Goal: Navigation & Orientation: Find specific page/section

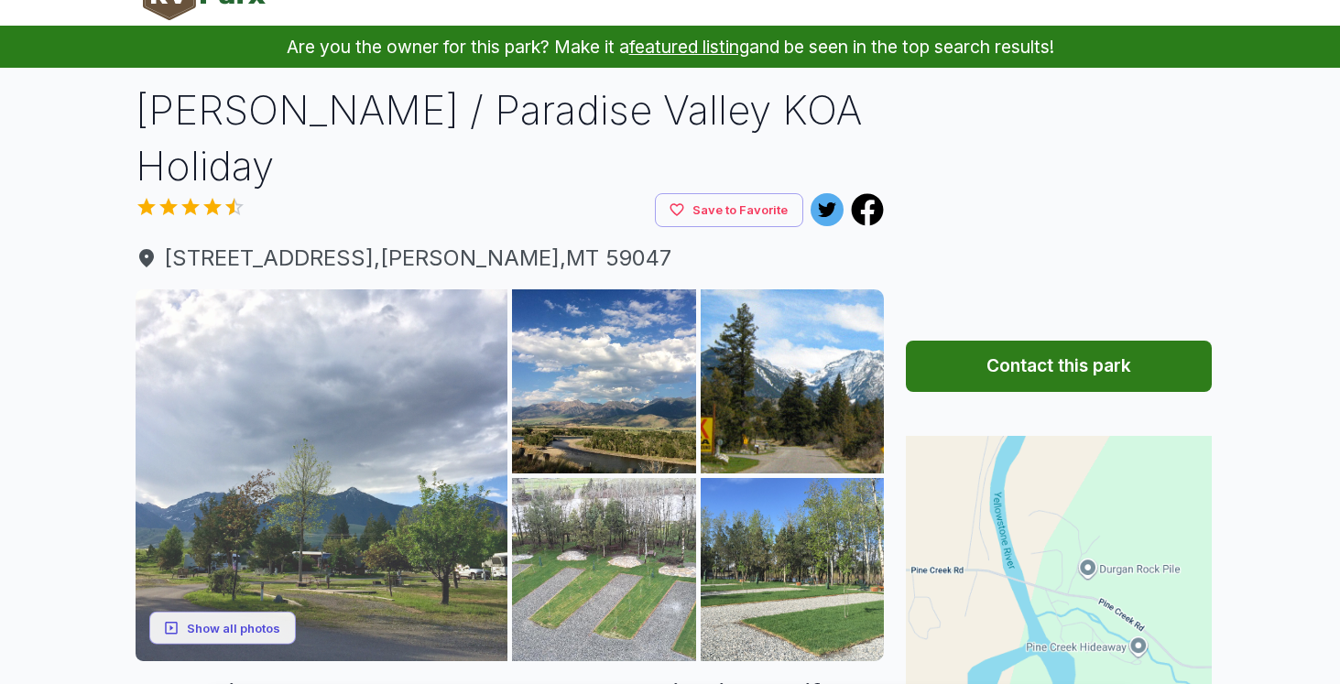
scroll to position [86, 0]
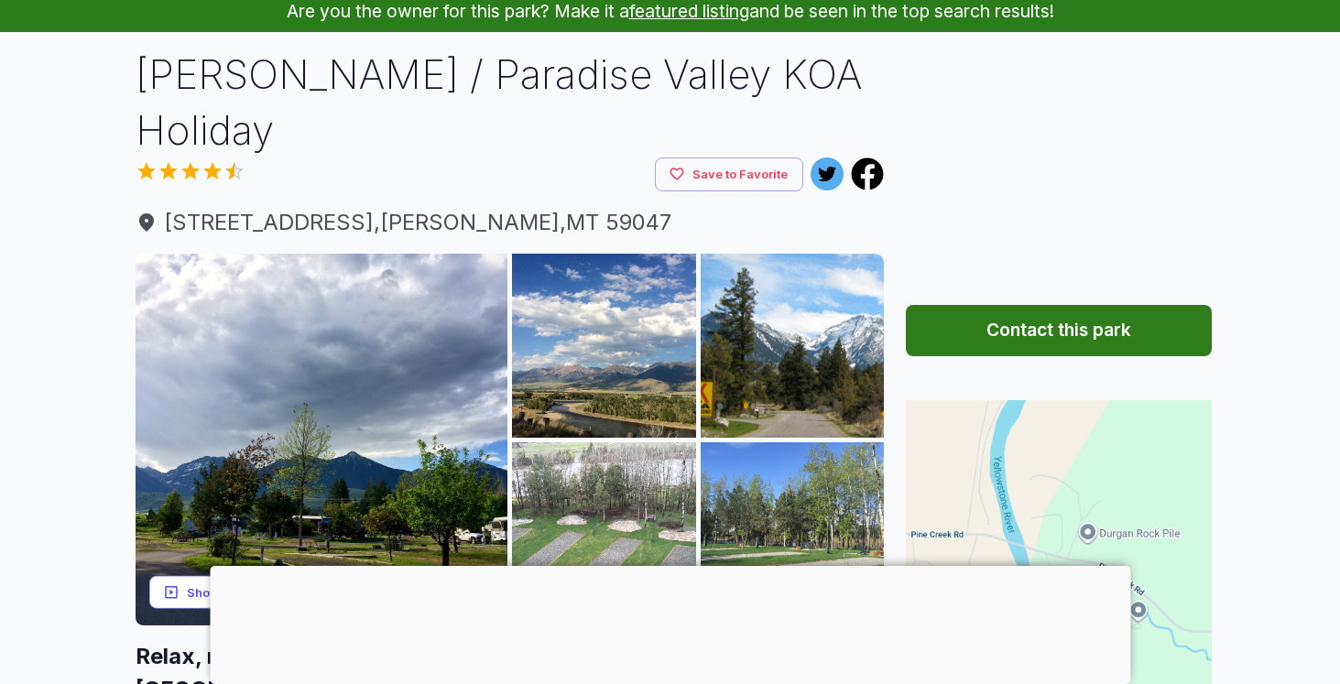
click at [267, 575] on button "Show all photos" at bounding box center [222, 592] width 147 height 34
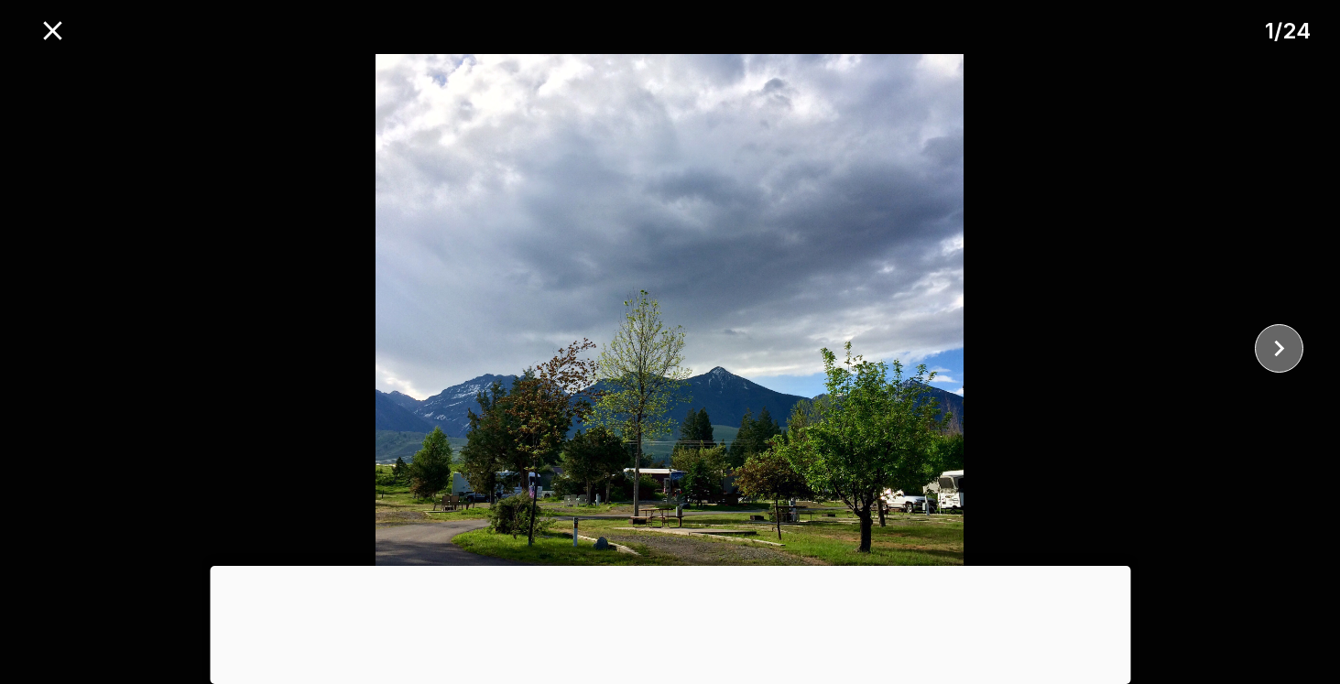
click at [1283, 343] on icon "close" at bounding box center [1279, 348] width 32 height 32
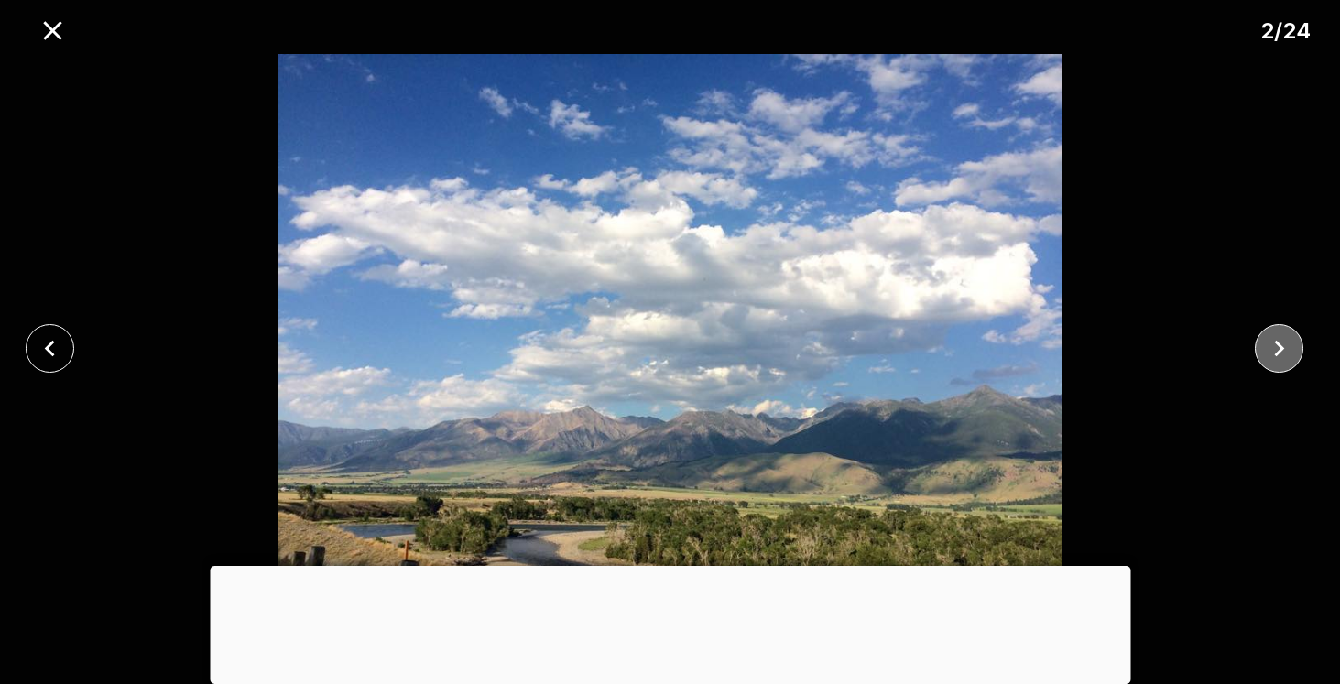
click at [1283, 344] on icon "close" at bounding box center [1279, 348] width 32 height 32
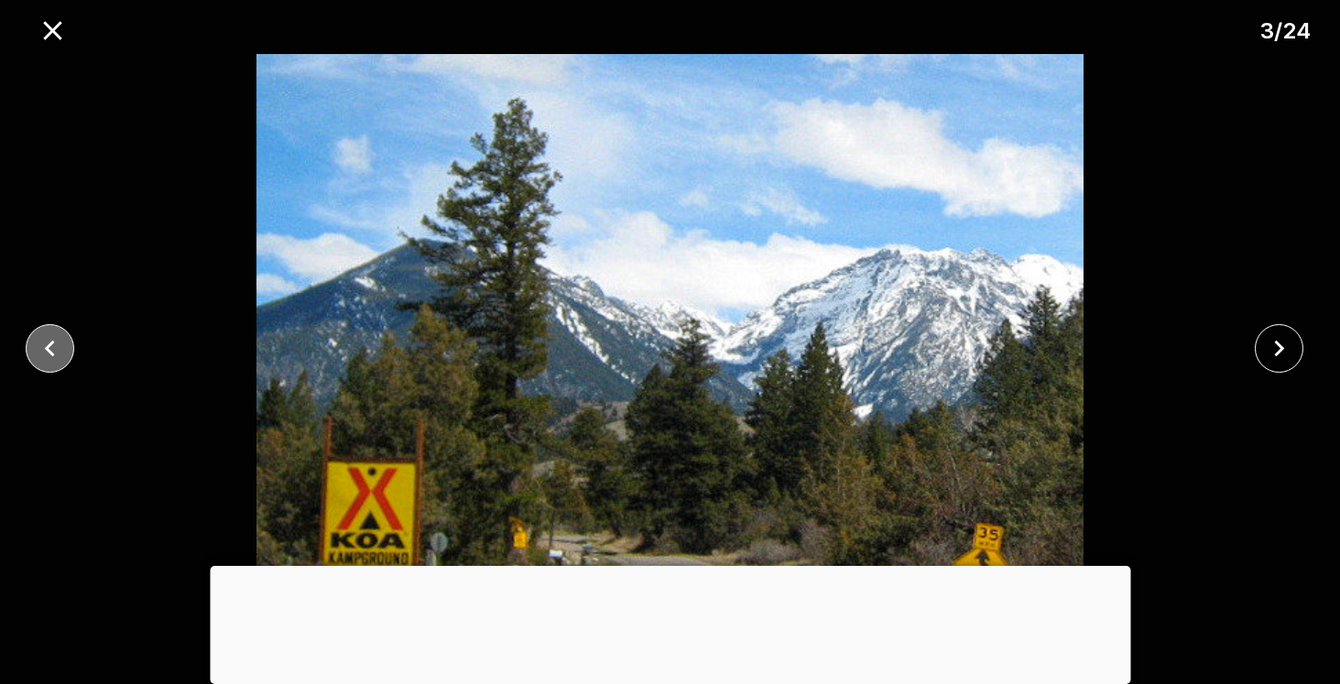
click at [60, 346] on icon "close" at bounding box center [50, 348] width 32 height 32
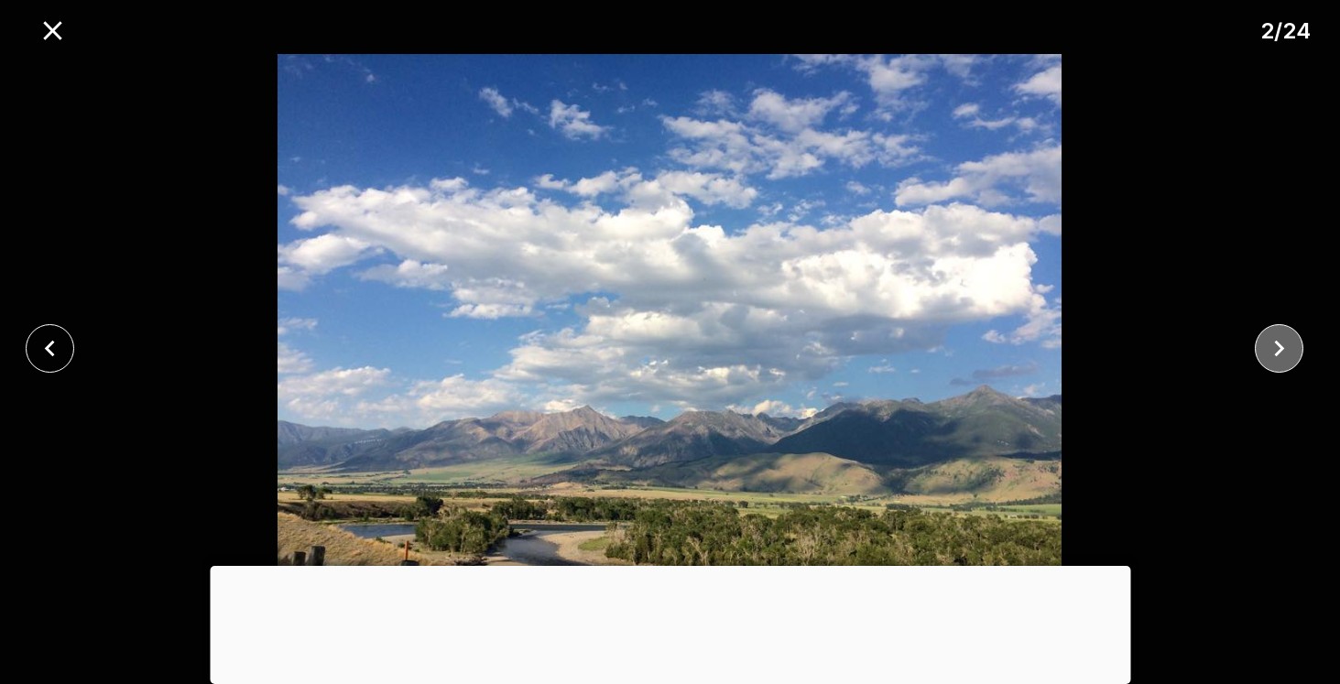
click at [1281, 343] on icon "close" at bounding box center [1279, 348] width 32 height 32
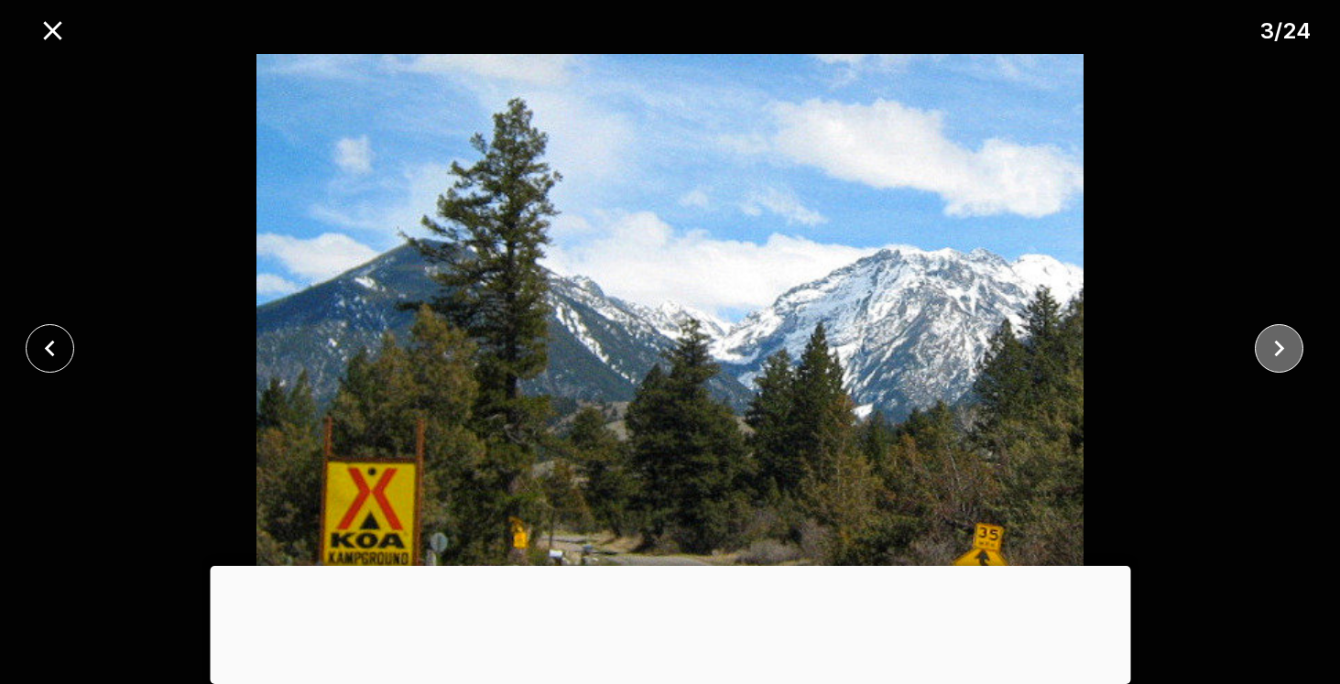
click at [1281, 344] on icon "close" at bounding box center [1279, 348] width 32 height 32
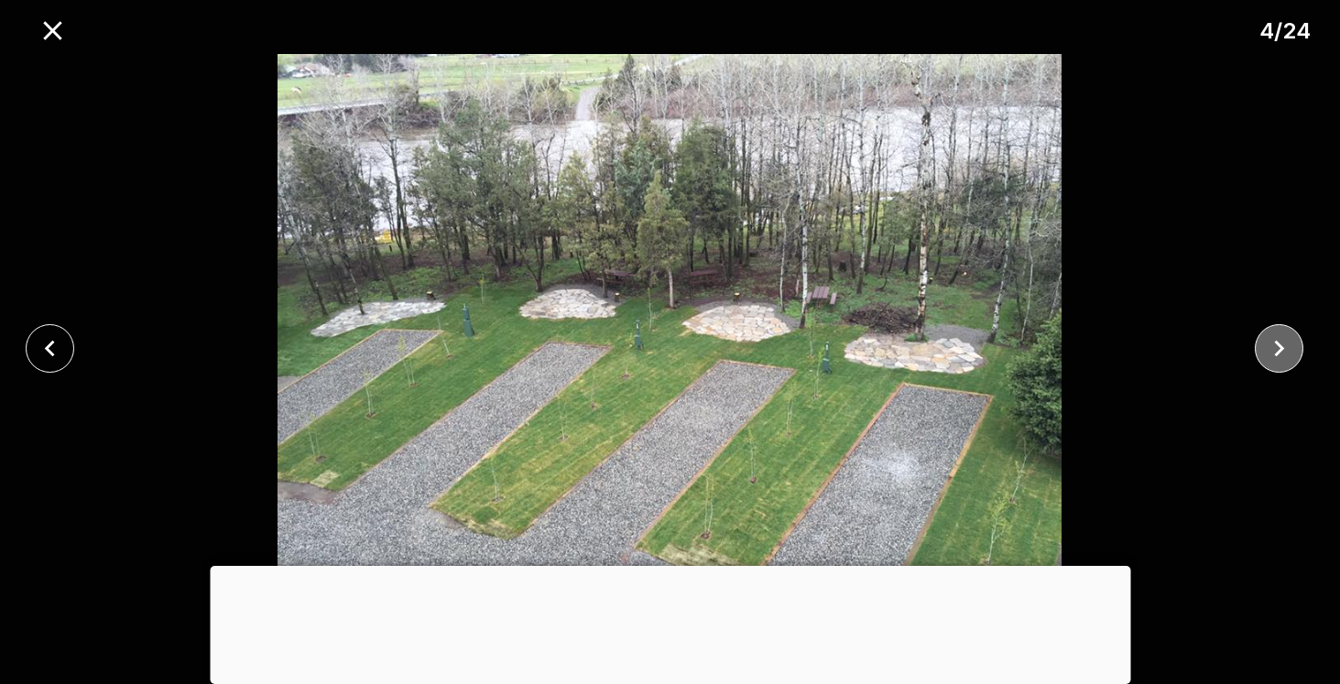
click at [1282, 346] on icon "close" at bounding box center [1279, 348] width 32 height 32
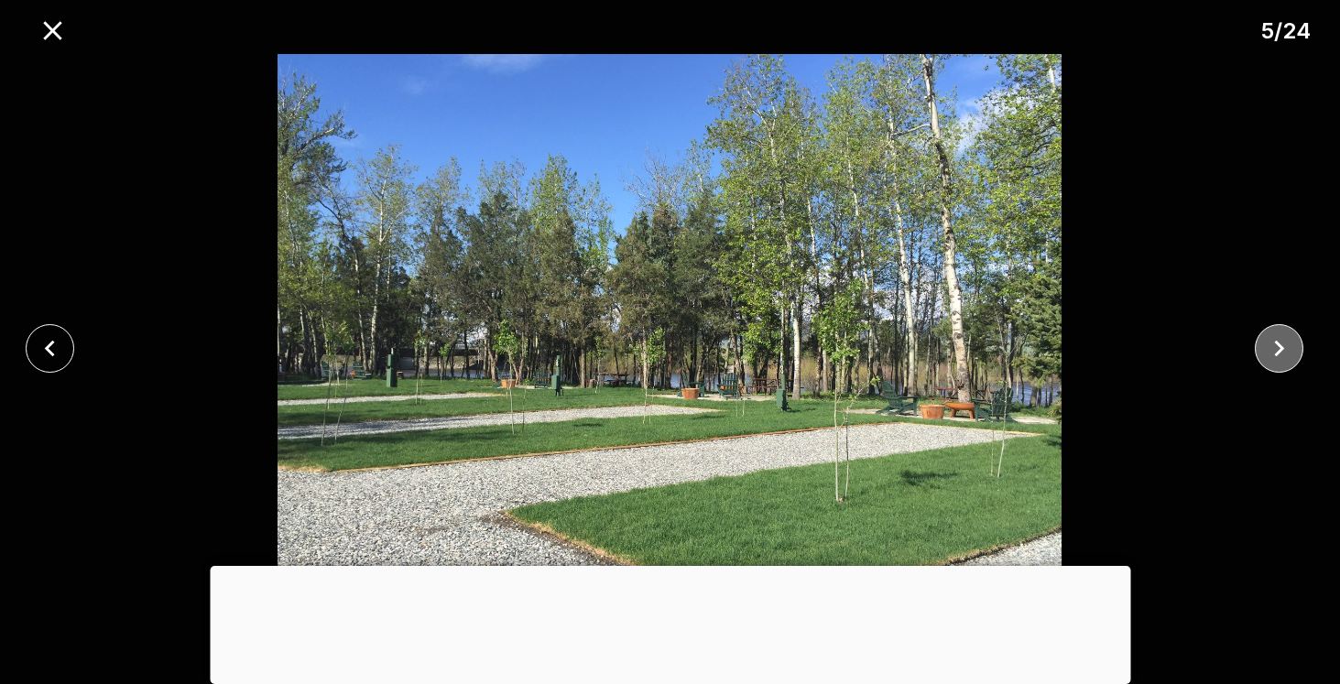
click at [1282, 346] on icon "close" at bounding box center [1279, 348] width 32 height 32
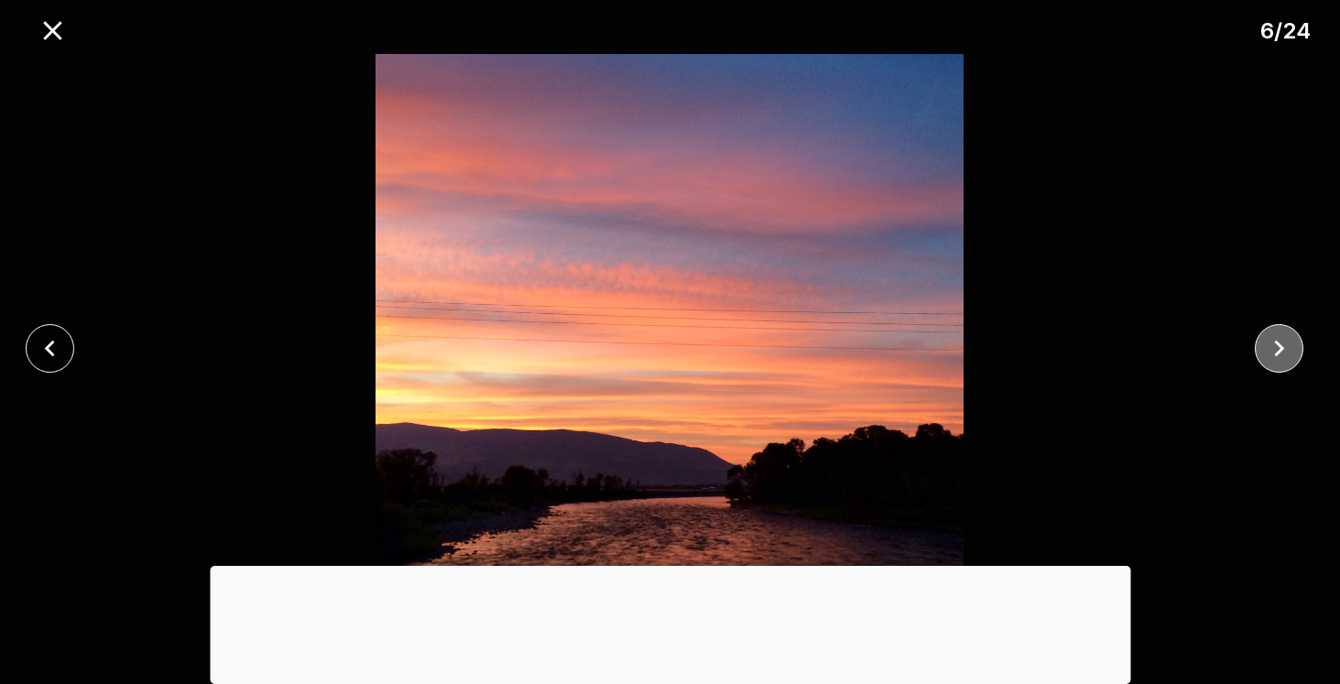
click at [1282, 346] on icon "close" at bounding box center [1279, 348] width 32 height 32
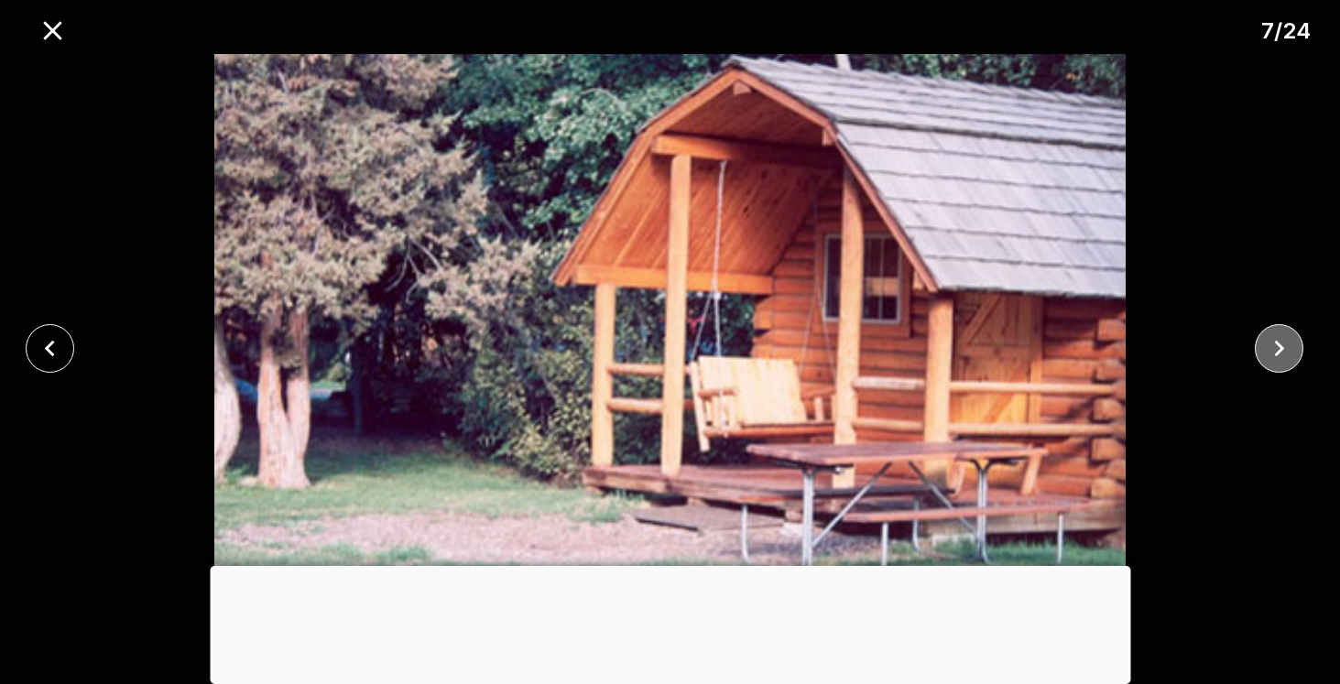
click at [1282, 346] on icon "close" at bounding box center [1279, 348] width 32 height 32
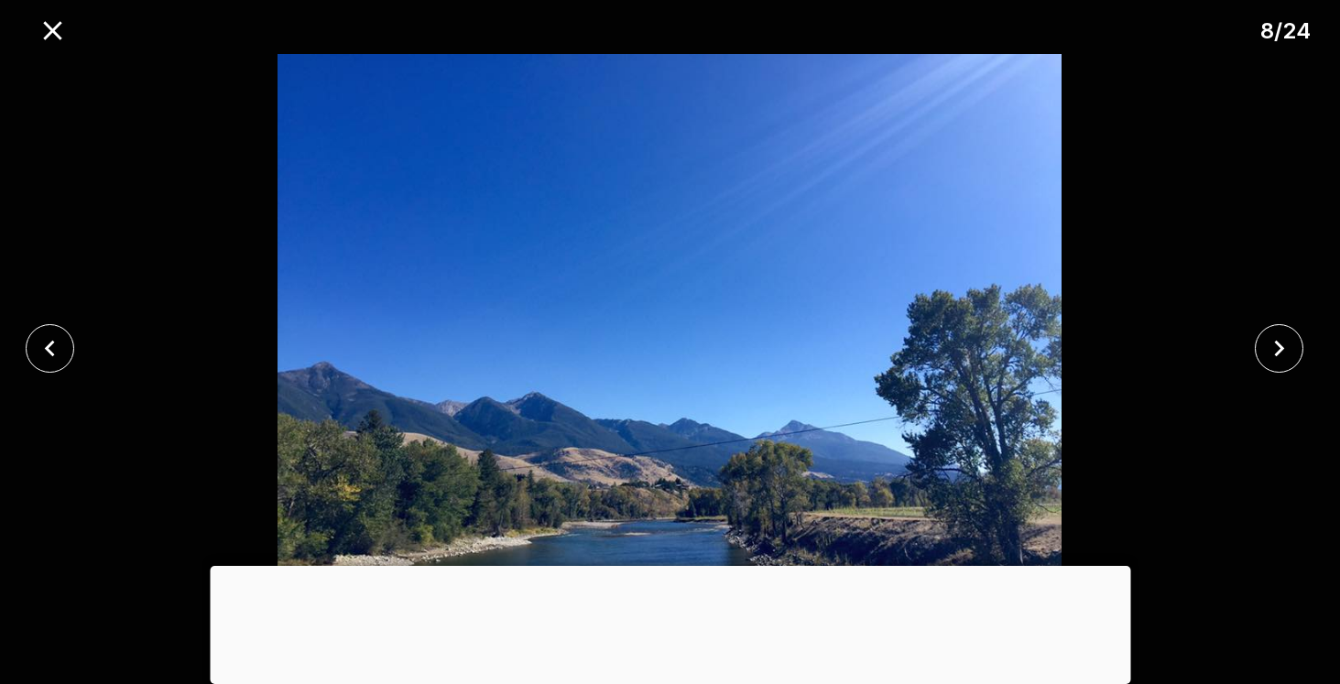
click at [671, 566] on div at bounding box center [670, 566] width 920 height 0
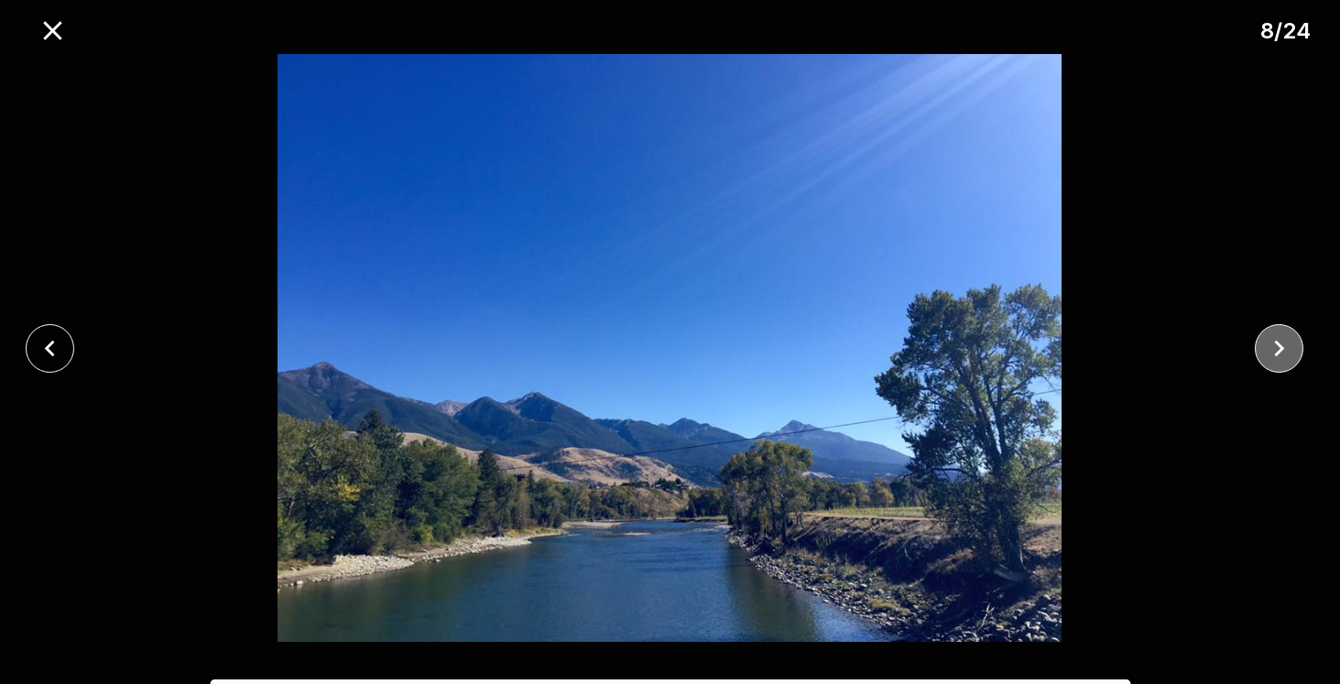
click at [1276, 351] on icon "close" at bounding box center [1279, 348] width 32 height 32
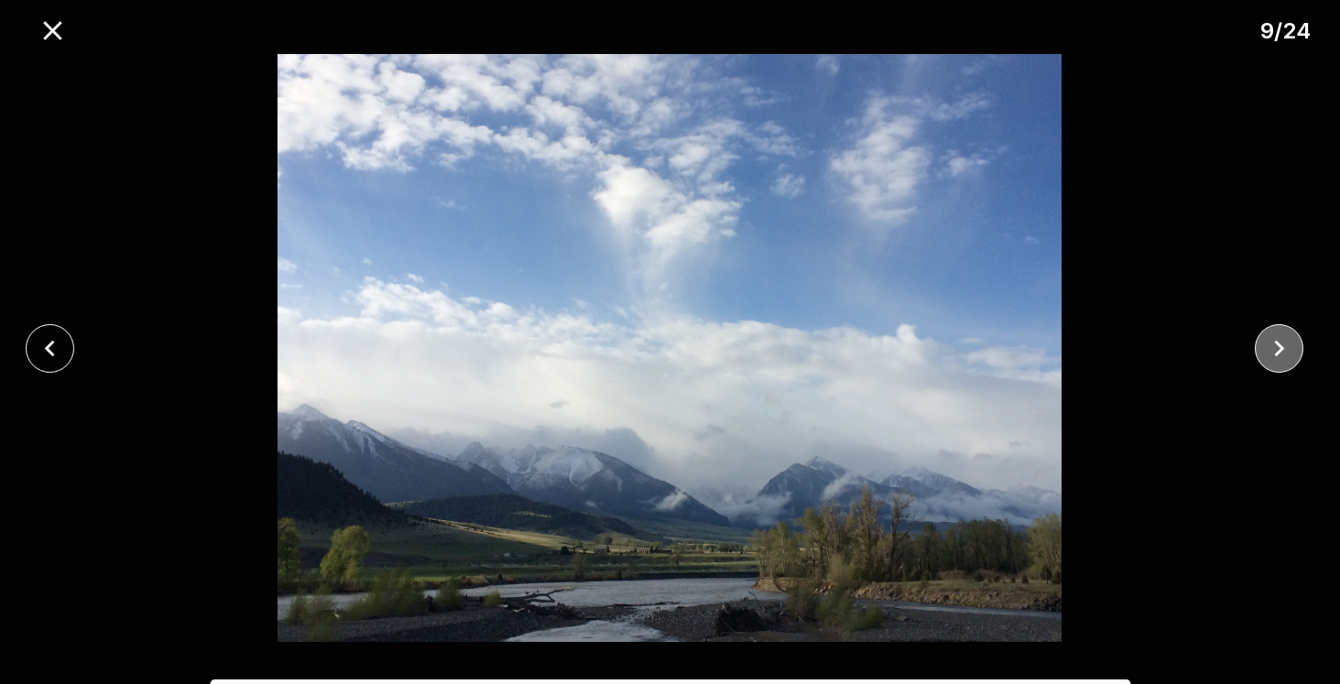
click at [1276, 352] on icon "close" at bounding box center [1279, 348] width 10 height 16
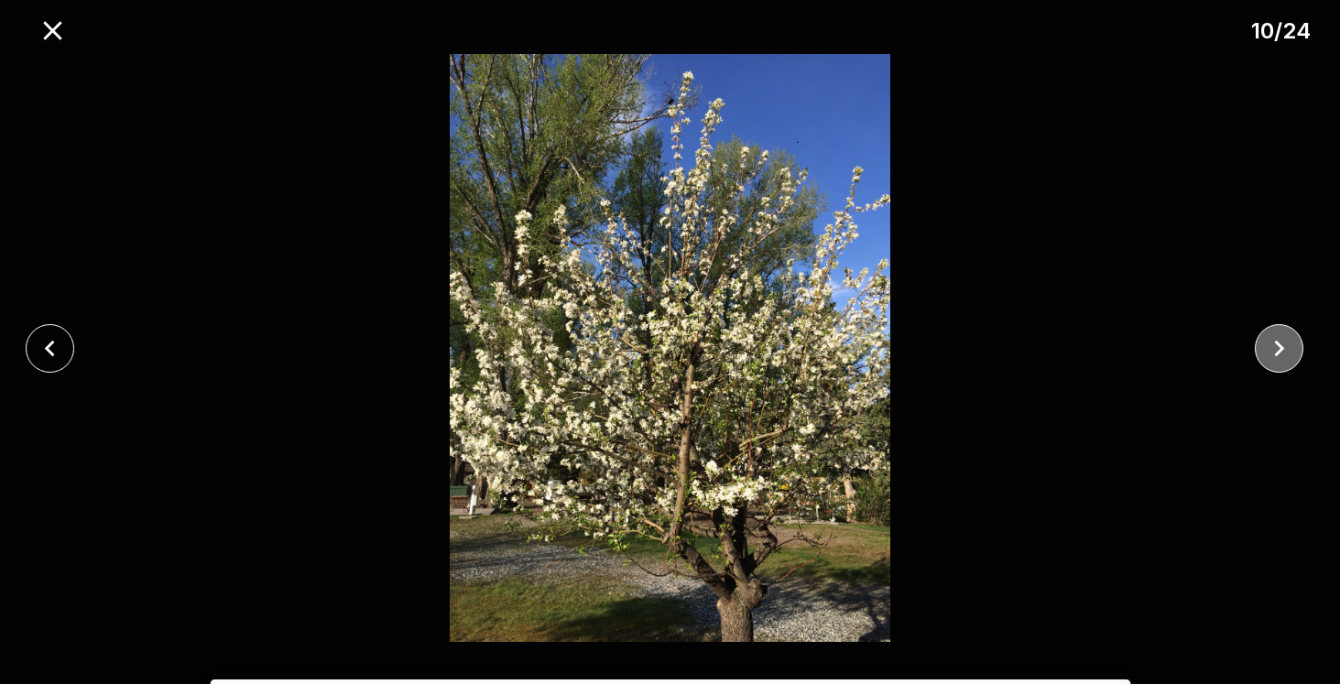
click at [1276, 353] on icon "close" at bounding box center [1279, 348] width 10 height 16
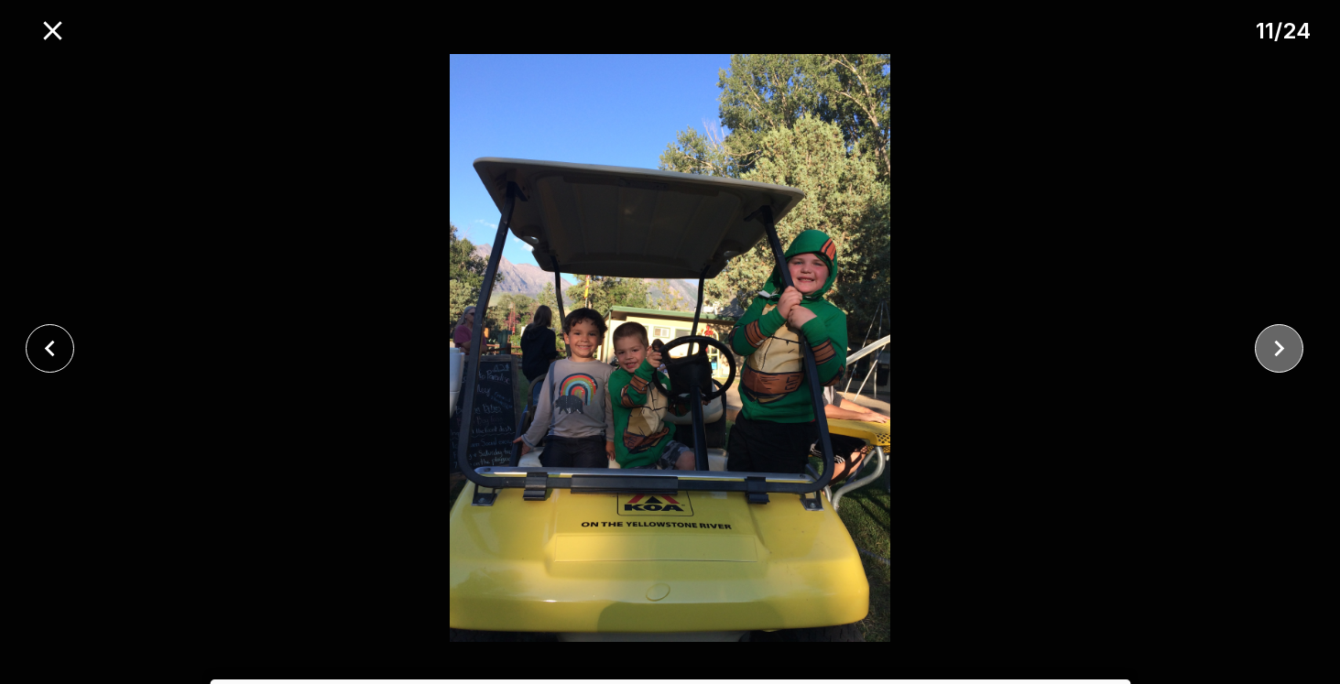
click at [1273, 344] on icon "close" at bounding box center [1279, 348] width 32 height 32
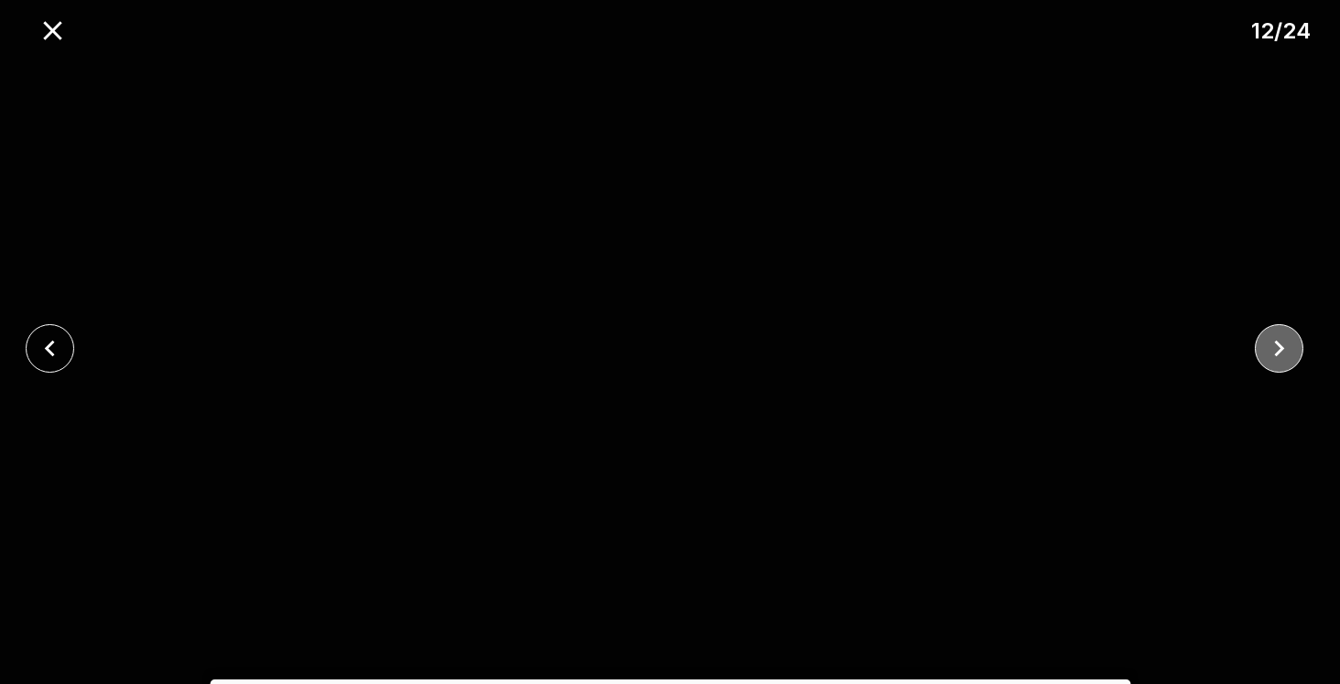
click at [1273, 345] on icon "close" at bounding box center [1279, 348] width 32 height 32
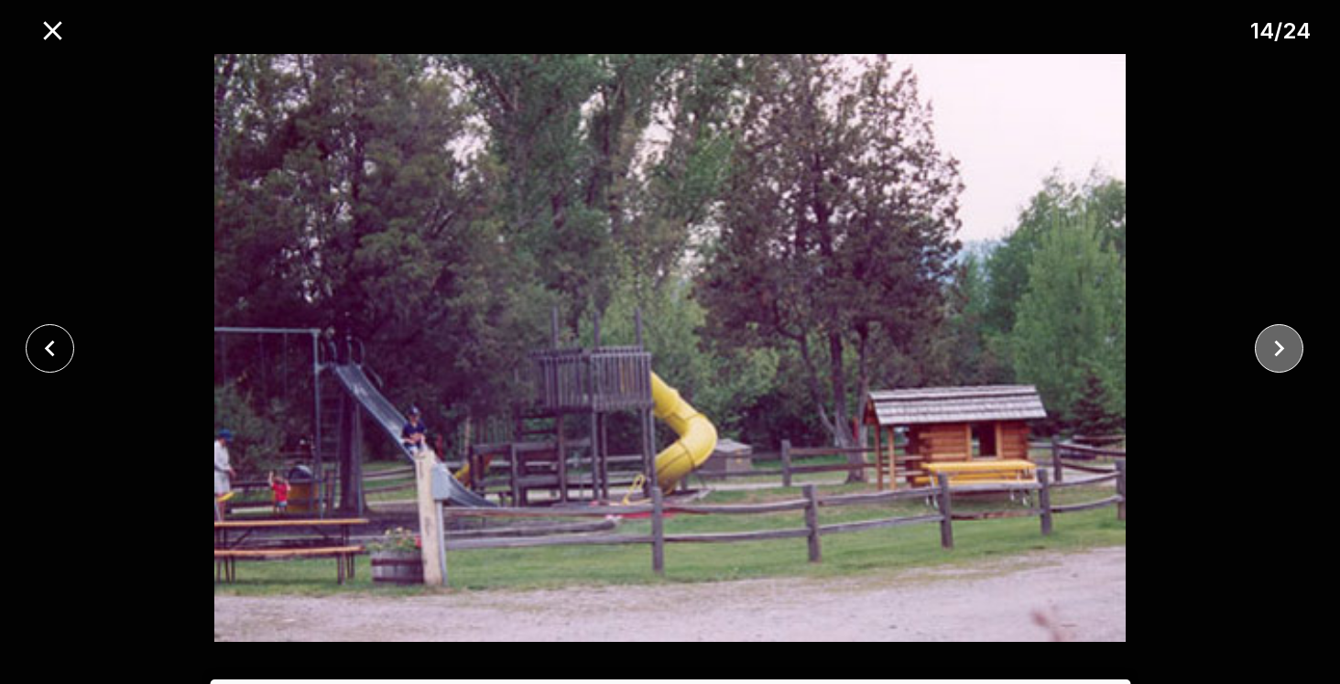
click at [1274, 346] on icon "close" at bounding box center [1279, 348] width 32 height 32
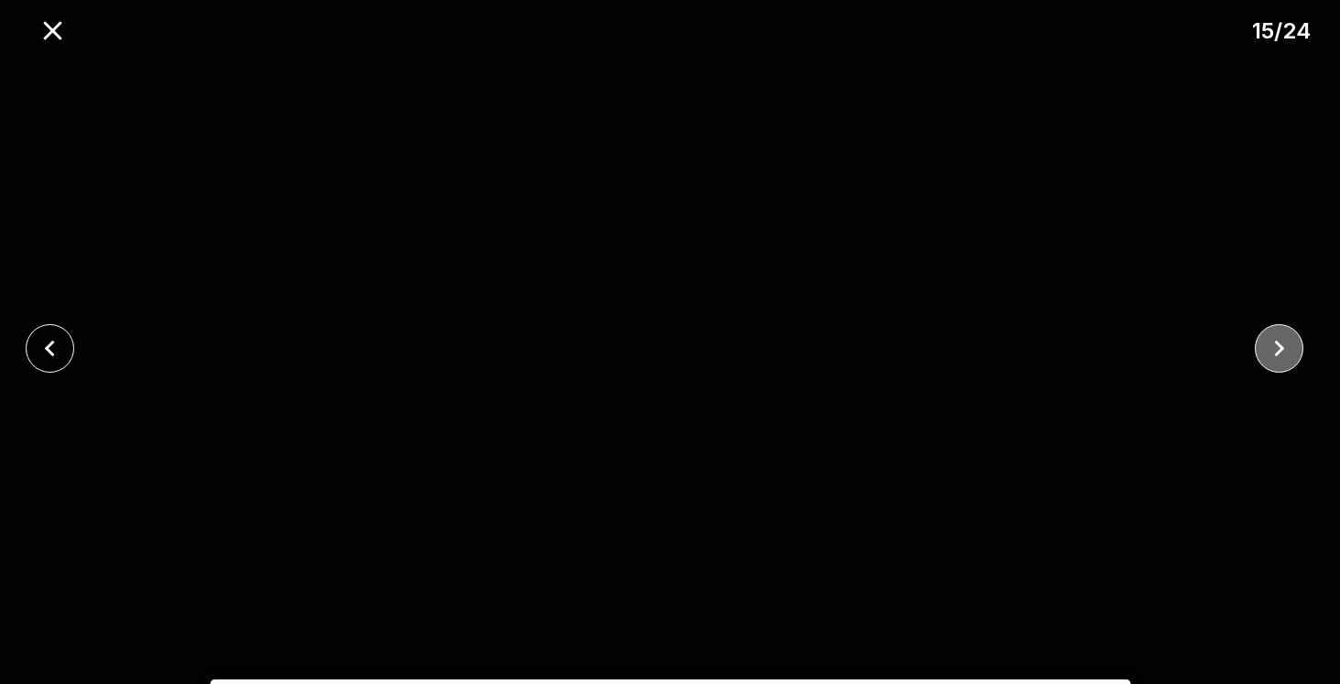
click at [1275, 347] on icon "close" at bounding box center [1279, 348] width 32 height 32
click at [1276, 340] on icon "close" at bounding box center [1279, 348] width 10 height 16
click at [1276, 340] on icon "close" at bounding box center [1279, 348] width 32 height 32
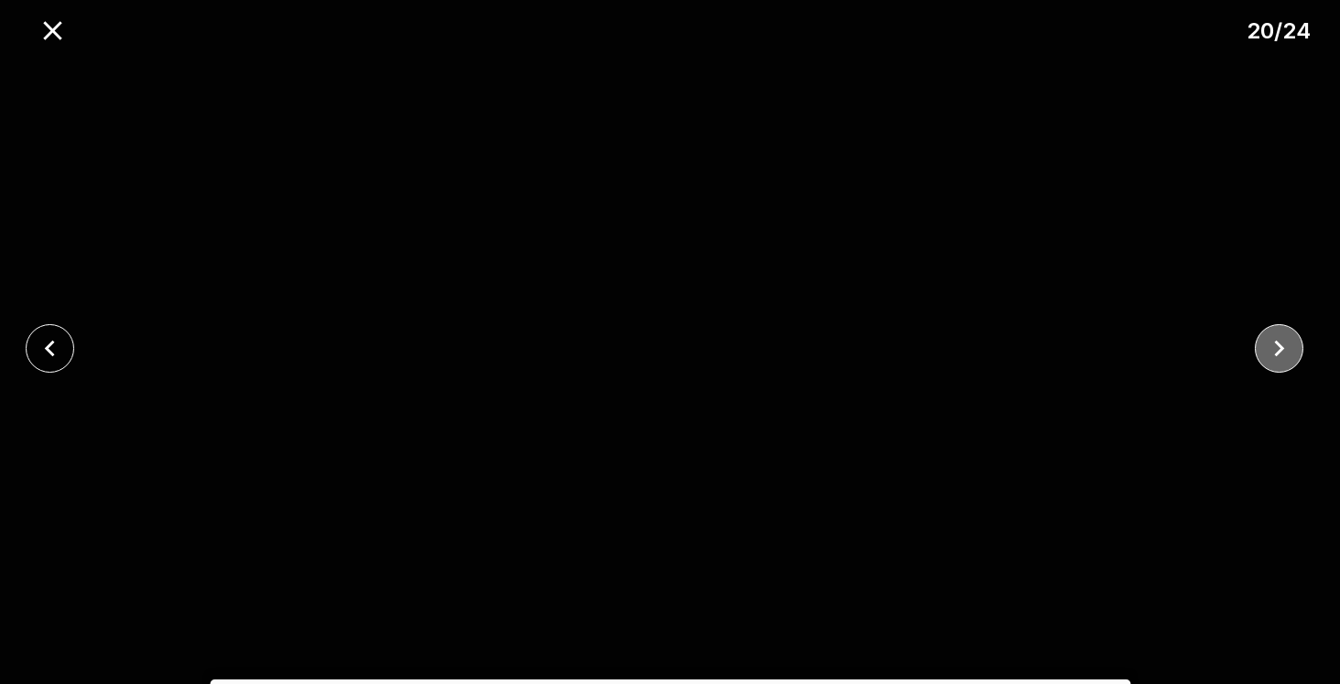
click at [1276, 341] on icon "close" at bounding box center [1279, 348] width 10 height 16
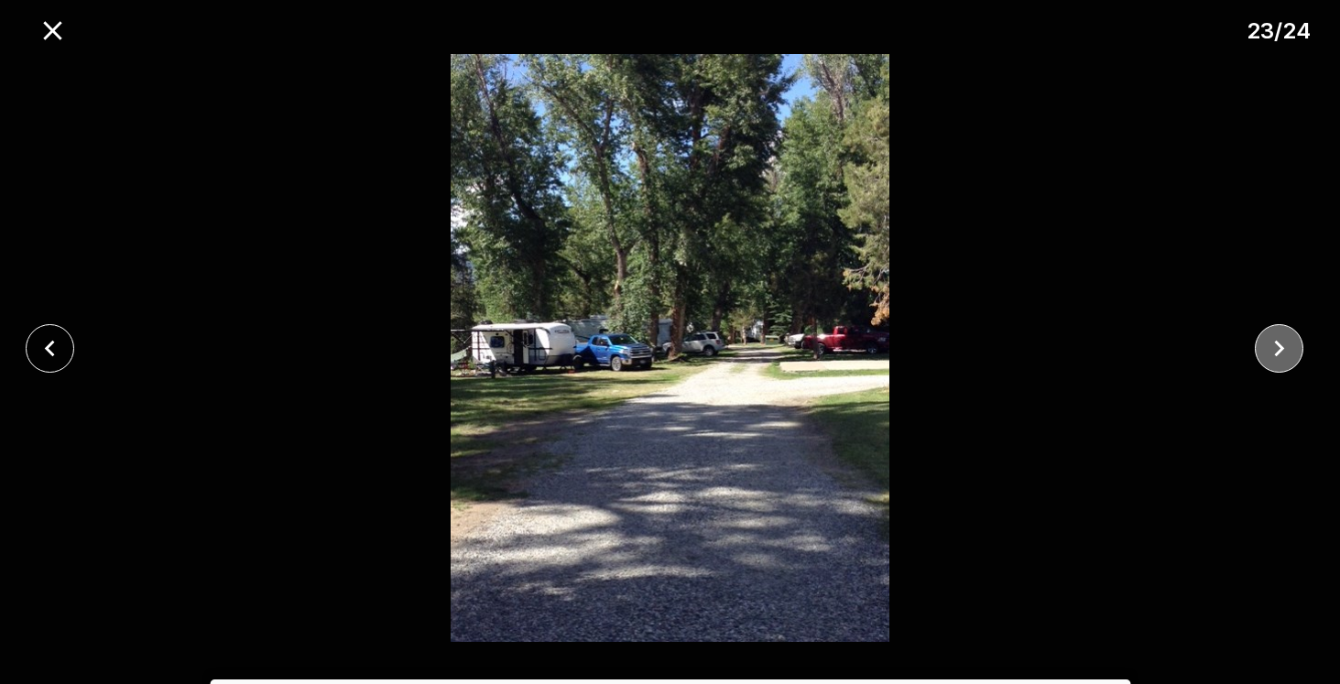
click at [1276, 341] on icon "close" at bounding box center [1279, 348] width 10 height 16
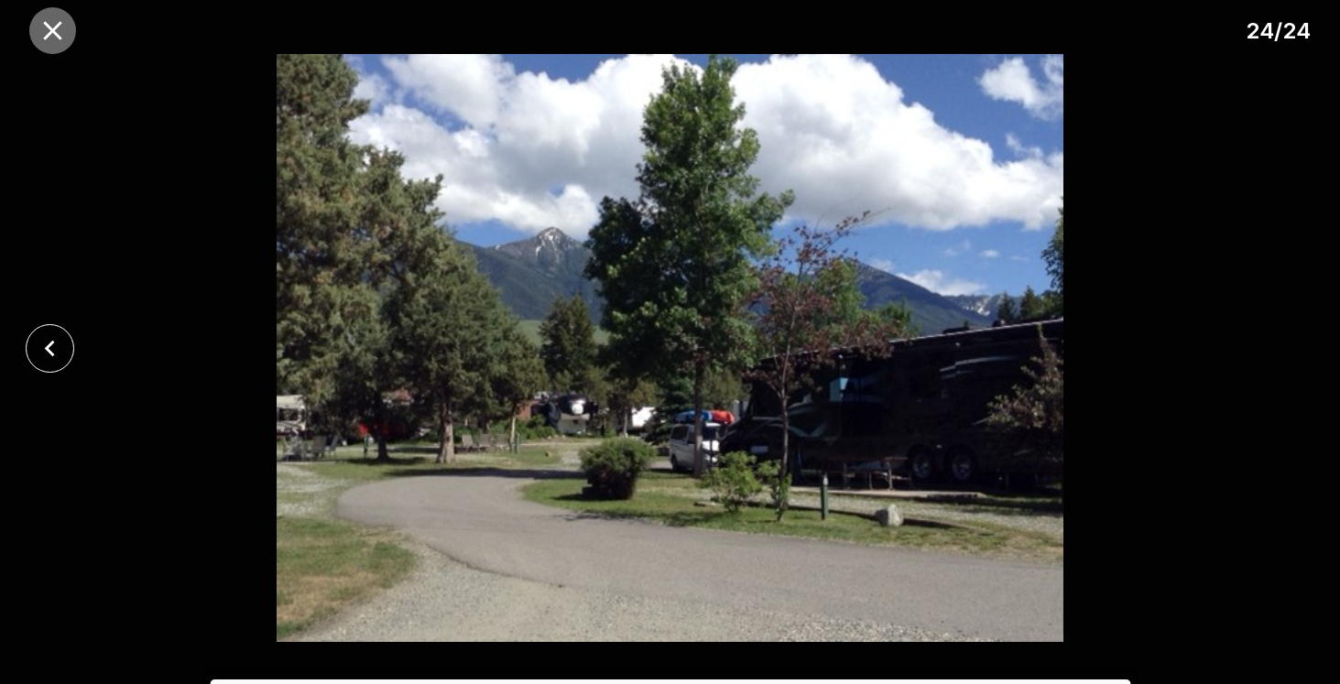
click at [47, 24] on icon "close" at bounding box center [52, 30] width 18 height 18
